Goal: Information Seeking & Learning: Learn about a topic

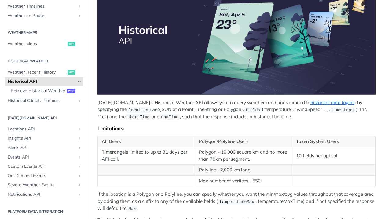
scroll to position [183, 0]
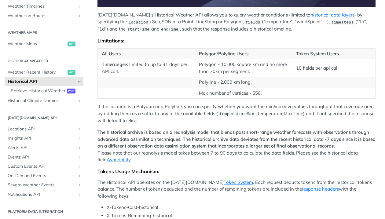
drag, startPoint x: 162, startPoint y: 64, endPoint x: 176, endPoint y: 67, distance: 14.1
click at [176, 67] on td "Timerange is limited to up to 31 days per API call." at bounding box center [146, 68] width 97 height 18
drag, startPoint x: 176, startPoint y: 67, endPoint x: 143, endPoint y: 60, distance: 33.0
click at [143, 60] on td "Timerange is limited to up to 31 days per API call." at bounding box center [146, 68] width 97 height 18
drag, startPoint x: 102, startPoint y: 62, endPoint x: 130, endPoint y: 67, distance: 28.5
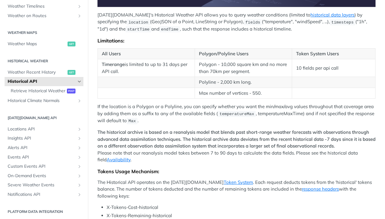
click at [130, 67] on td "Timerange is limited to up to 31 days per API call." at bounding box center [146, 68] width 97 height 18
click at [200, 107] on p "If the location is a Polygon or a Polyline, you can specify whether you want th…" at bounding box center [236, 113] width 278 height 21
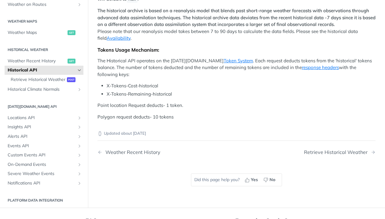
scroll to position [305, 0]
click at [224, 58] on link "Token System" at bounding box center [238, 60] width 29 height 6
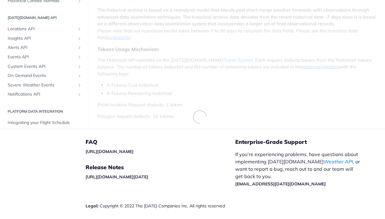
scroll to position [202, 0]
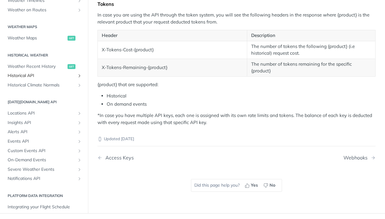
click at [25, 76] on span "Historical API" at bounding box center [42, 76] width 68 height 6
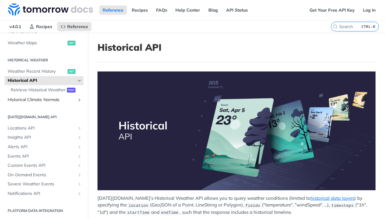
click at [79, 100] on link "Historical Climate Normals" at bounding box center [44, 99] width 79 height 9
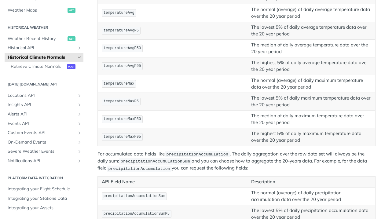
scroll to position [336, 0]
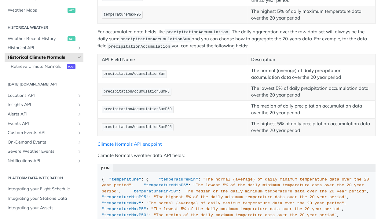
click at [155, 109] on span "precipitationAccumulationSumP50" at bounding box center [138, 109] width 68 height 4
click at [255, 93] on p "The lowest 5% of daily precipitation accumulation data over the 20 year period" at bounding box center [311, 92] width 120 height 14
click at [256, 74] on p "The normal (average) of daily precipitation accumulation data over the 20 year …" at bounding box center [311, 74] width 120 height 14
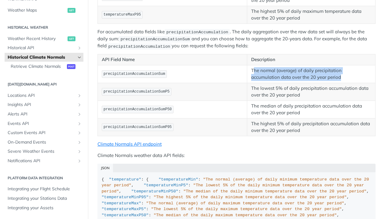
drag, startPoint x: 252, startPoint y: 71, endPoint x: 347, endPoint y: 74, distance: 95.0
click at [347, 74] on p "The normal (average) of daily precipitation accumulation data over the 20 year …" at bounding box center [311, 74] width 120 height 14
drag, startPoint x: 347, startPoint y: 74, endPoint x: 344, endPoint y: 73, distance: 3.3
click at [344, 73] on p "The normal (average) of daily precipitation accumulation data over the 20 year …" at bounding box center [311, 74] width 120 height 14
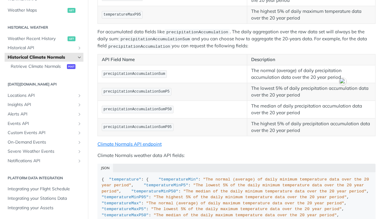
click at [251, 69] on p "The normal (average) of daily precipitation accumulation data over the 20 year …" at bounding box center [311, 74] width 120 height 14
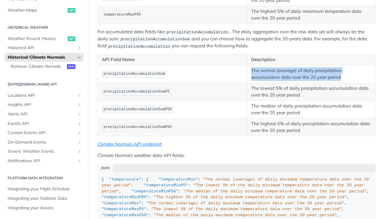
drag, startPoint x: 250, startPoint y: 69, endPoint x: 343, endPoint y: 78, distance: 92.9
click at [343, 78] on p "The normal (average) of daily precipitation accumulation data over the 20 year …" at bounding box center [311, 74] width 120 height 14
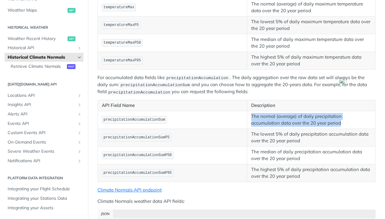
scroll to position [366, 0]
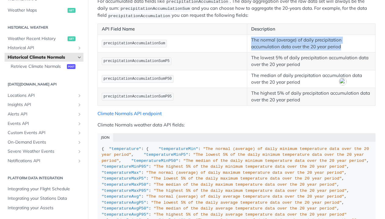
click at [135, 112] on link "Climate Normals API endpoint" at bounding box center [129, 114] width 64 height 6
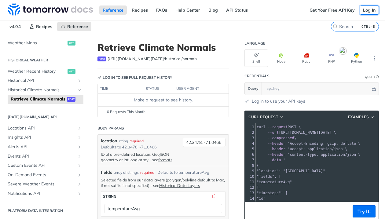
click at [364, 8] on link "Log In" at bounding box center [368, 9] width 19 height 9
